Goal: Task Accomplishment & Management: Manage account settings

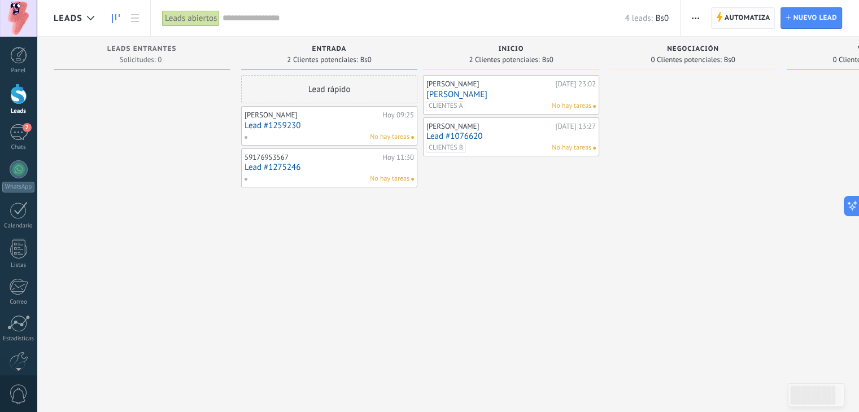
click at [720, 15] on use at bounding box center [720, 17] width 6 height 10
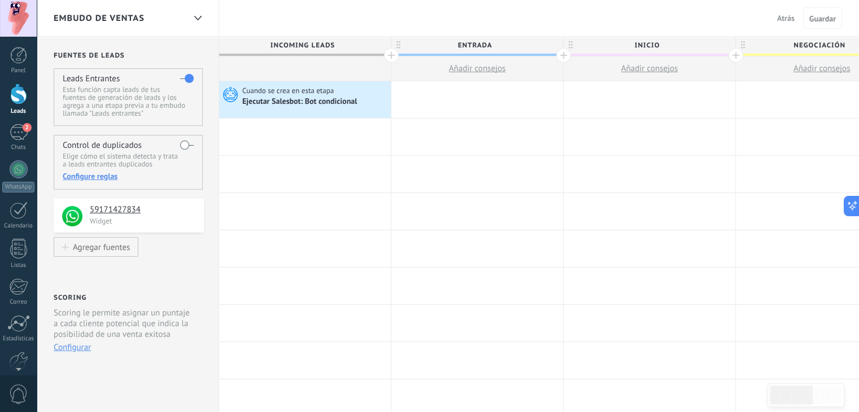
click at [786, 15] on span "Atrás" at bounding box center [786, 18] width 18 height 10
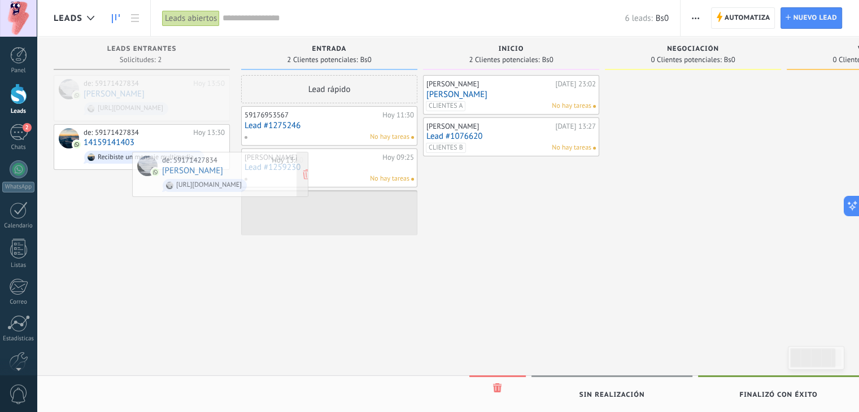
drag, startPoint x: 168, startPoint y: 93, endPoint x: 347, endPoint y: 222, distance: 220.6
drag, startPoint x: 193, startPoint y: 95, endPoint x: 365, endPoint y: 289, distance: 259.3
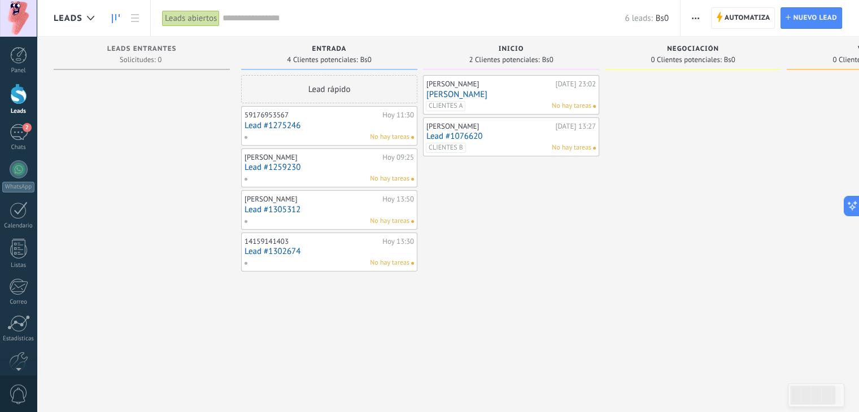
click at [242, 16] on input "text" at bounding box center [424, 18] width 402 height 12
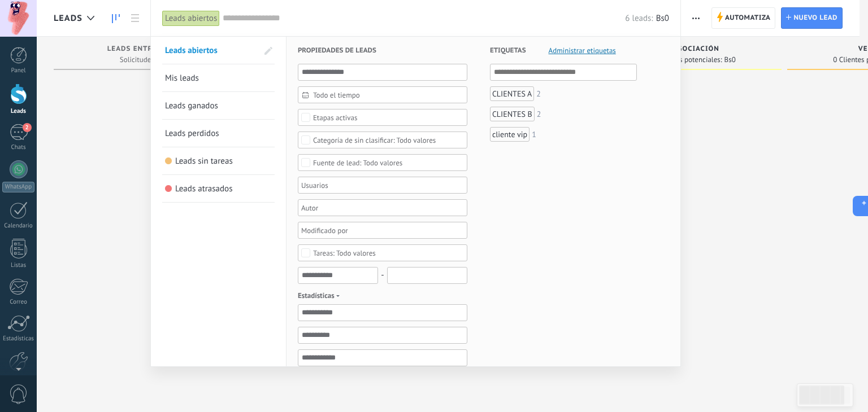
click at [331, 120] on div "Etapas activas" at bounding box center [335, 118] width 45 height 8
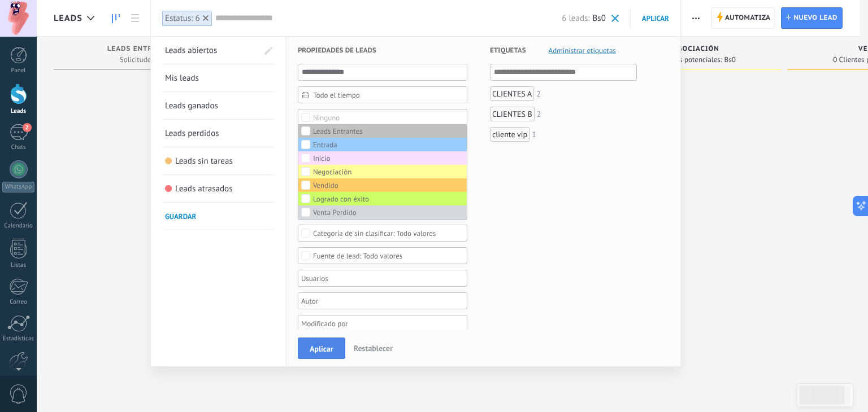
click at [318, 346] on span "Aplicar" at bounding box center [322, 349] width 24 height 8
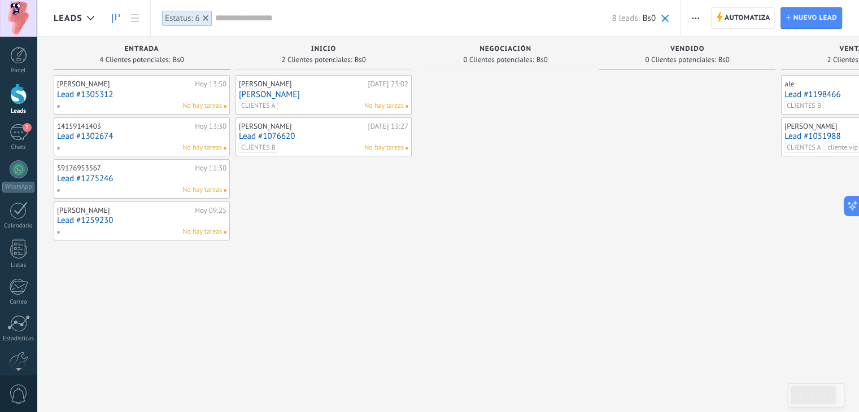
click at [223, 19] on input "text" at bounding box center [413, 18] width 397 height 12
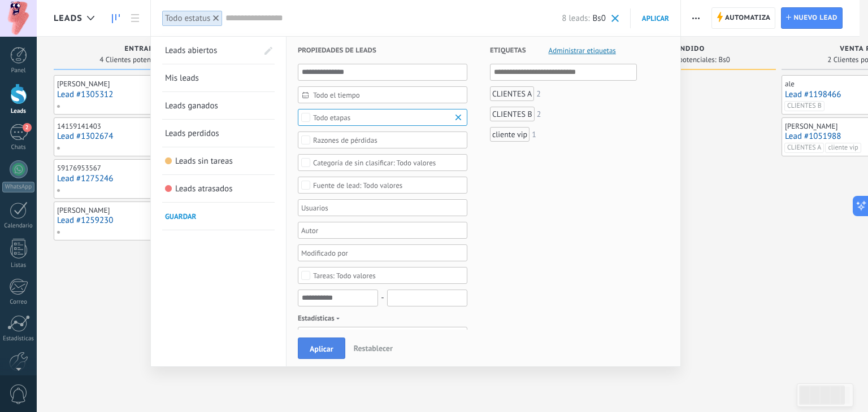
click at [321, 345] on span "Aplicar" at bounding box center [322, 349] width 24 height 8
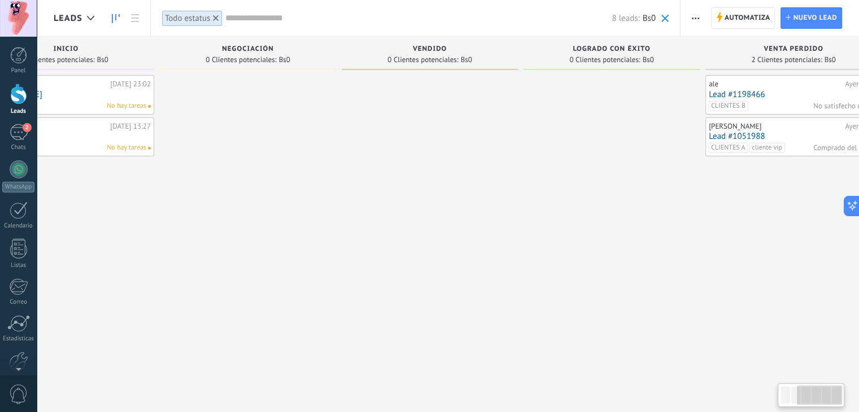
scroll to position [0, 297]
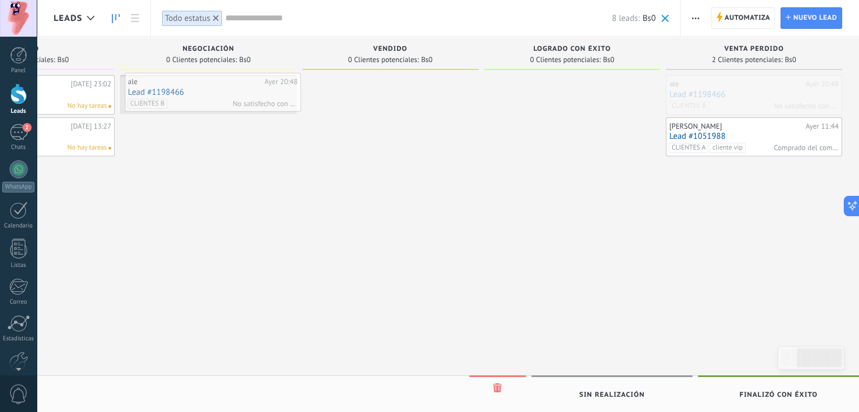
drag, startPoint x: 698, startPoint y: 97, endPoint x: 159, endPoint y: 94, distance: 539.0
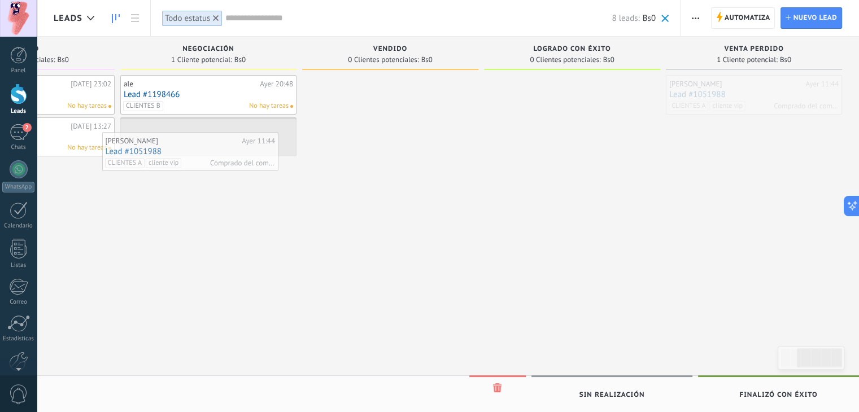
drag, startPoint x: 694, startPoint y: 92, endPoint x: 141, endPoint y: 145, distance: 555.1
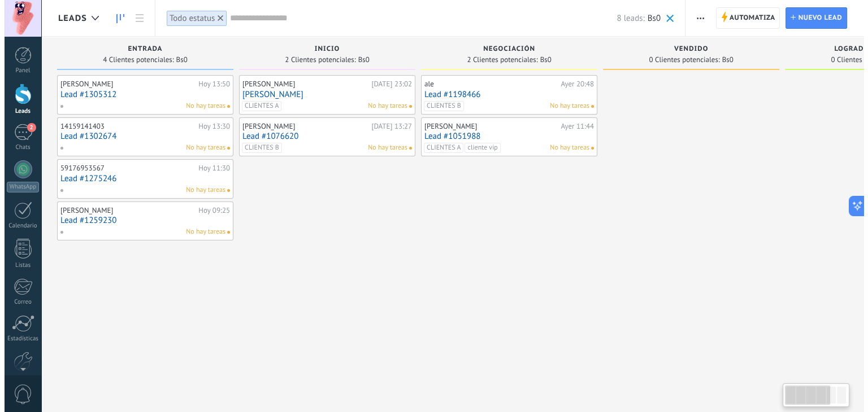
scroll to position [0, 0]
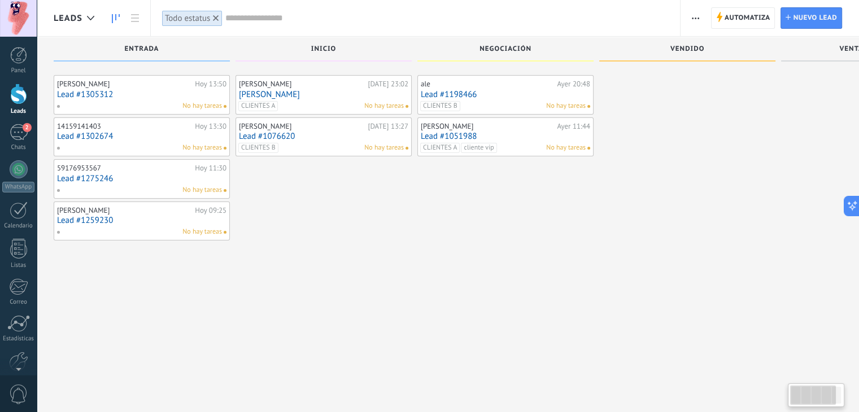
click at [218, 19] on use at bounding box center [216, 18] width 6 height 6
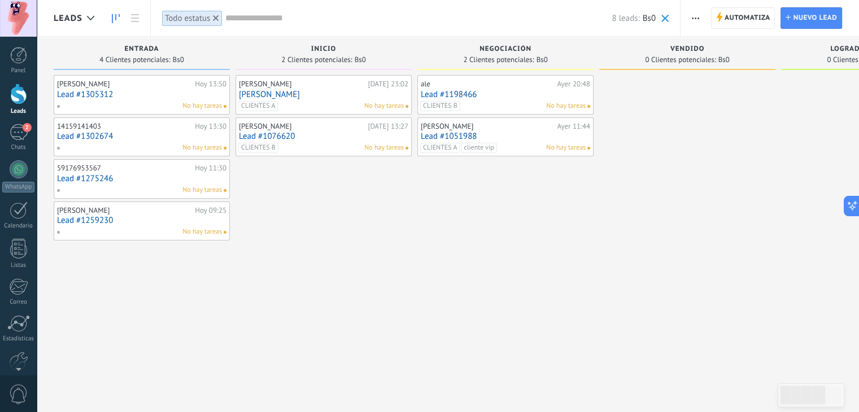
click at [220, 19] on div at bounding box center [216, 18] width 10 height 10
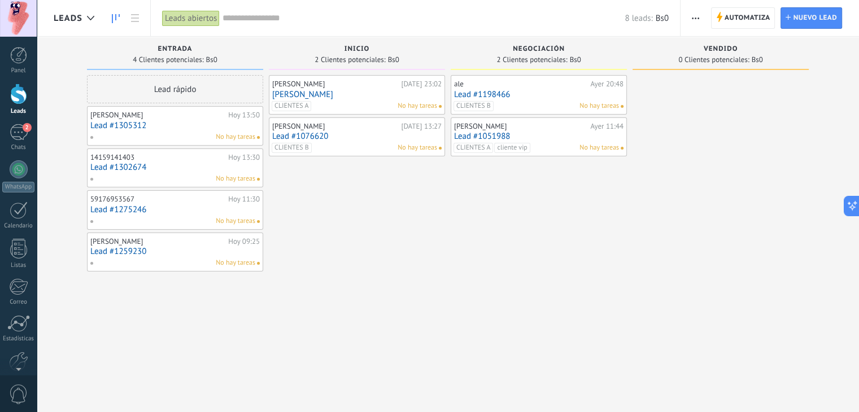
drag, startPoint x: 536, startPoint y: 129, endPoint x: 490, endPoint y: 219, distance: 100.1
click at [490, 219] on div "ale [DATE] 20:48 Lead #1198466 CLIENTES B No hay tareas [PERSON_NAME][DATE] 11:…" at bounding box center [539, 207] width 176 height 265
click at [482, 132] on link "Lead #1051988" at bounding box center [538, 137] width 169 height 10
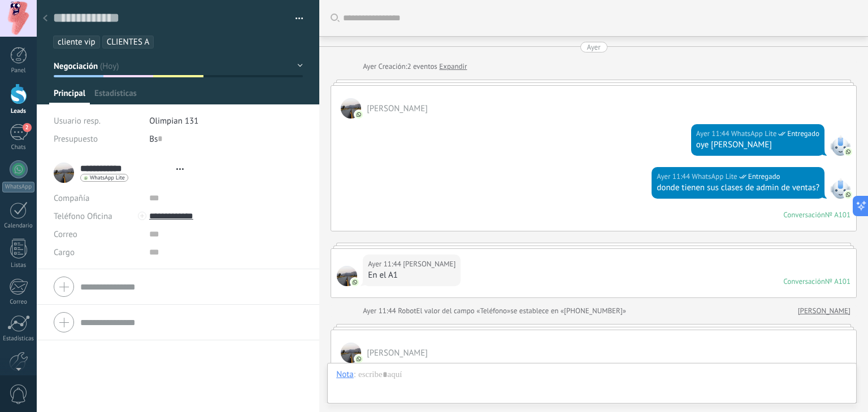
type textarea "**********"
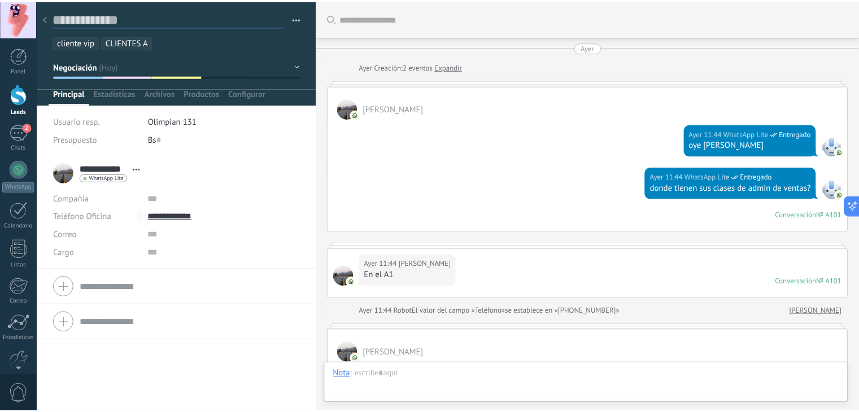
scroll to position [2209, 0]
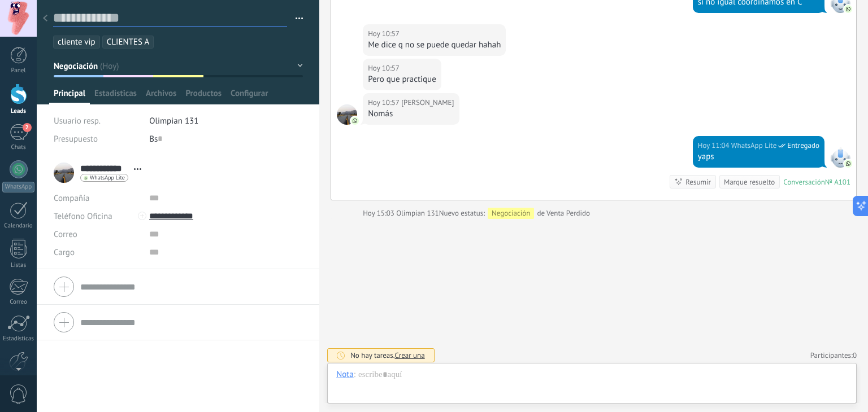
click at [55, 24] on textarea at bounding box center [170, 18] width 234 height 17
click at [51, 22] on div at bounding box center [45, 19] width 16 height 22
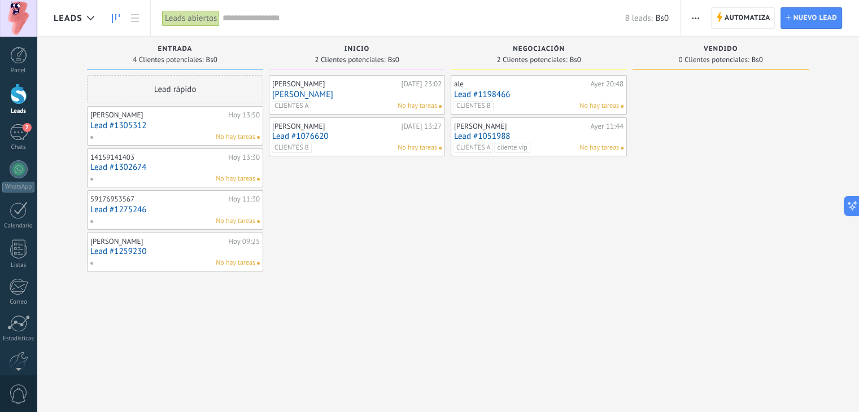
click at [50, 21] on div "Leads" at bounding box center [94, 18] width 114 height 36
drag, startPoint x: 550, startPoint y: 132, endPoint x: 554, endPoint y: 346, distance: 214.7
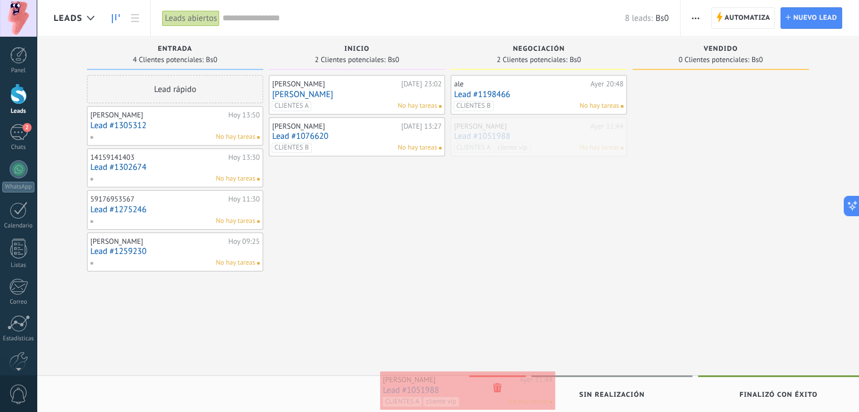
drag, startPoint x: 554, startPoint y: 138, endPoint x: 484, endPoint y: 393, distance: 264.4
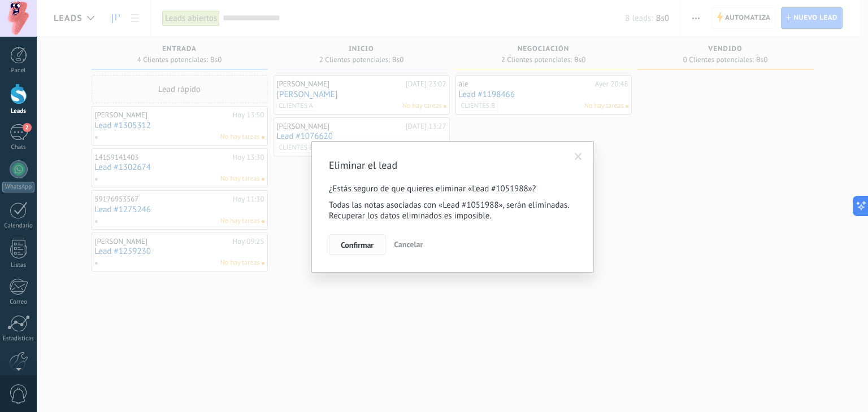
click at [375, 245] on button "Confirmar" at bounding box center [357, 244] width 56 height 21
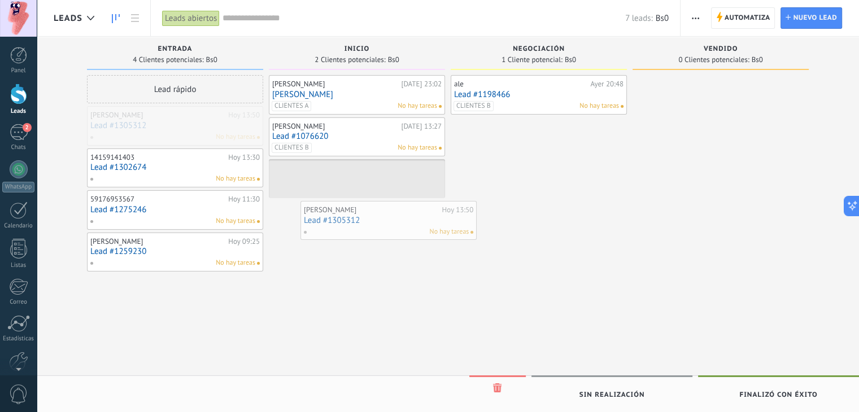
drag, startPoint x: 231, startPoint y: 130, endPoint x: 423, endPoint y: 210, distance: 208.5
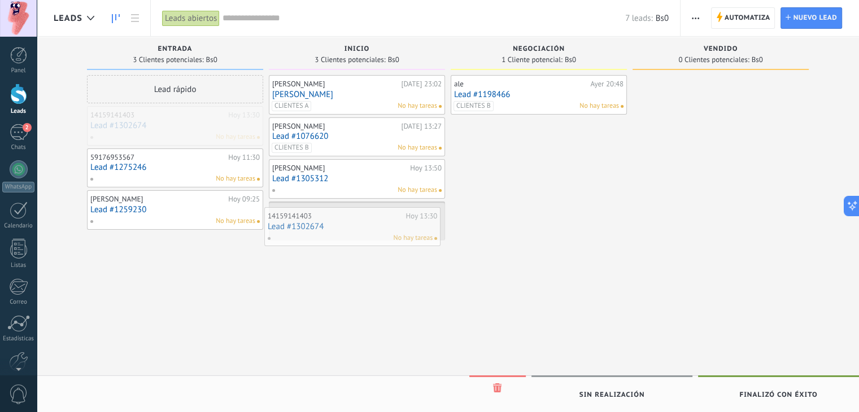
drag, startPoint x: 174, startPoint y: 134, endPoint x: 351, endPoint y: 235, distance: 204.2
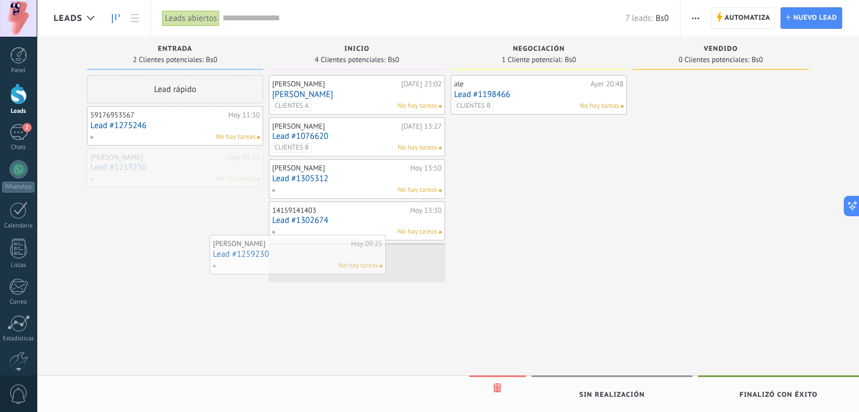
drag, startPoint x: 202, startPoint y: 180, endPoint x: 334, endPoint y: 272, distance: 160.8
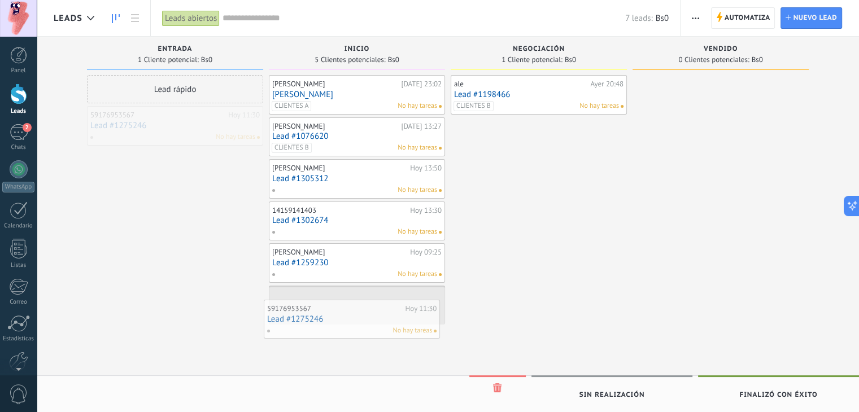
drag, startPoint x: 190, startPoint y: 134, endPoint x: 366, endPoint y: 327, distance: 261.1
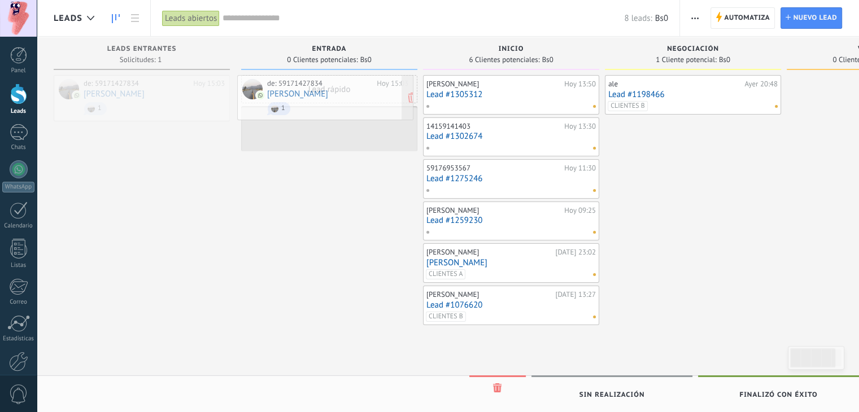
drag, startPoint x: 0, startPoint y: 0, endPoint x: 375, endPoint y: 104, distance: 389.3
